Goal: Transaction & Acquisition: Download file/media

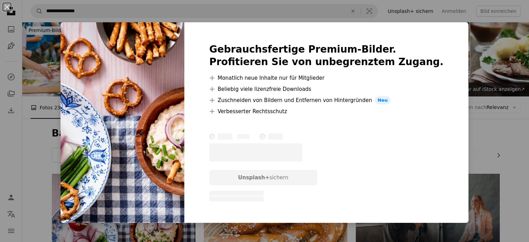
scroll to position [139, 0]
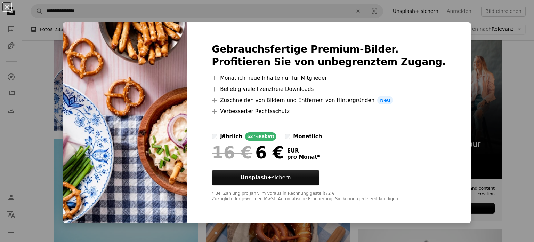
click at [466, 66] on div "An X shape Gebrauchsfertige Premium-Bilder. Profitieren Sie von unbegrenztem Zu…" at bounding box center [267, 121] width 534 height 242
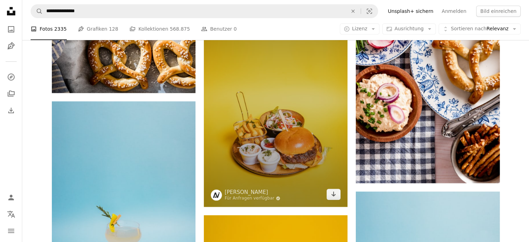
scroll to position [521, 0]
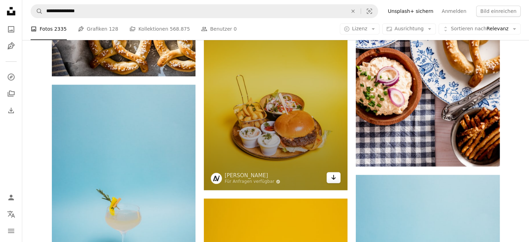
click at [333, 176] on icon "Arrow pointing down" at bounding box center [334, 177] width 6 height 8
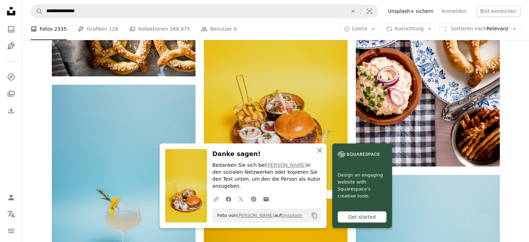
click at [319, 154] on icon "An X shape" at bounding box center [319, 150] width 8 height 8
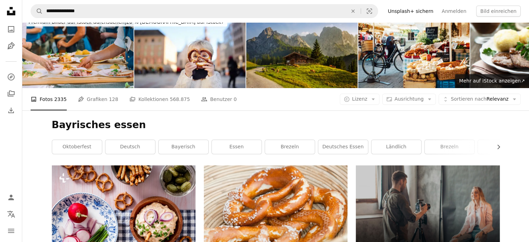
scroll to position [35, 0]
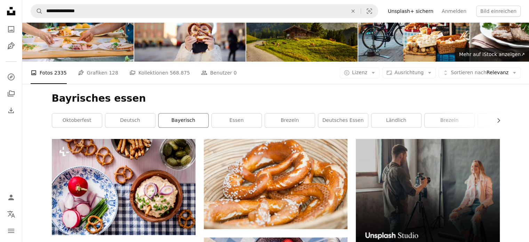
click at [190, 116] on link "bayerisch" at bounding box center [184, 120] width 50 height 14
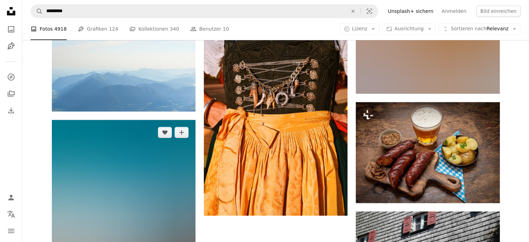
scroll to position [869, 0]
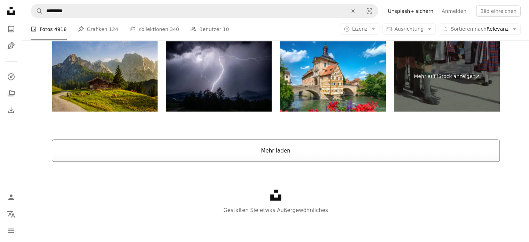
click at [220, 151] on button "Mehr laden" at bounding box center [276, 150] width 448 height 22
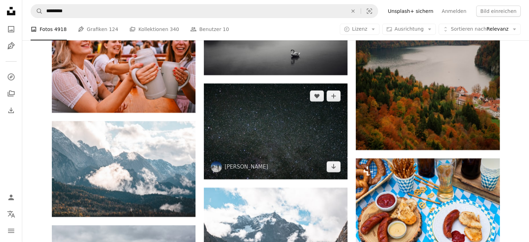
scroll to position [2326, 0]
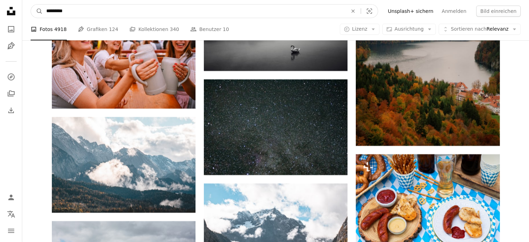
click at [113, 9] on input "*********" at bounding box center [194, 11] width 302 height 13
type input "**********"
click at [31, 5] on button "A magnifying glass" at bounding box center [37, 11] width 12 height 13
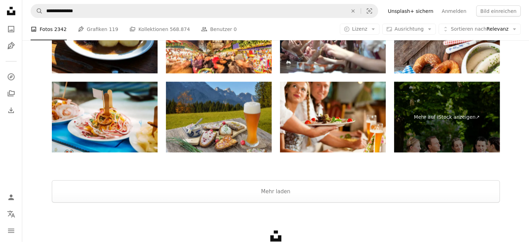
scroll to position [1670, 0]
